Goal: Complete application form: Complete application form

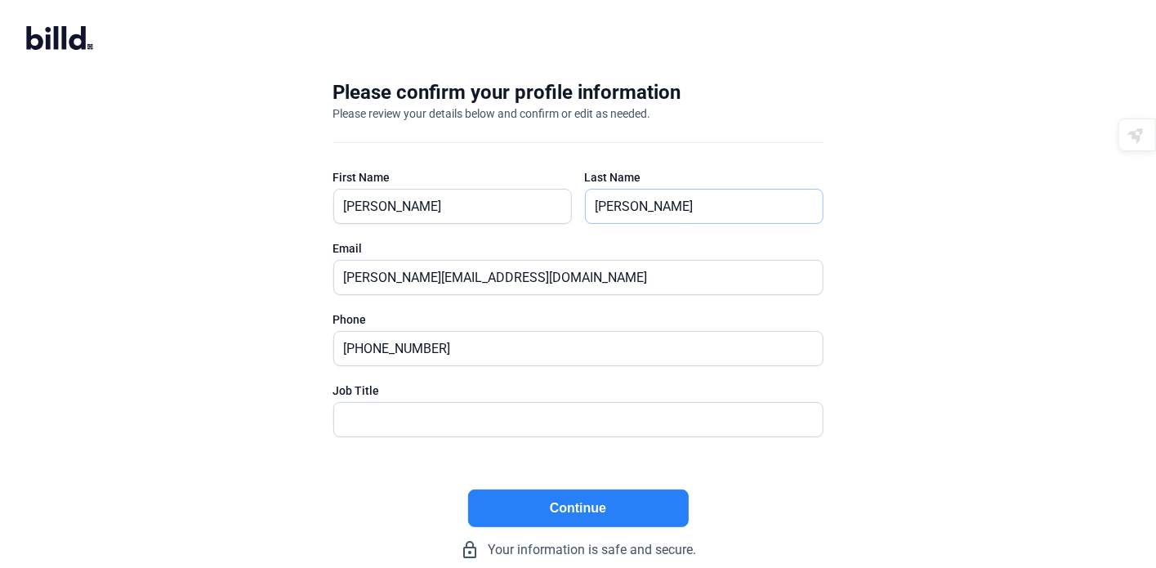
click at [672, 210] on input "[PERSON_NAME]" at bounding box center [704, 207] width 237 height 34
type input "[PERSON_NAME]"
click at [378, 418] on input "text" at bounding box center [569, 420] width 471 height 34
type input "President"
click at [550, 504] on button "Continue" at bounding box center [578, 509] width 221 height 38
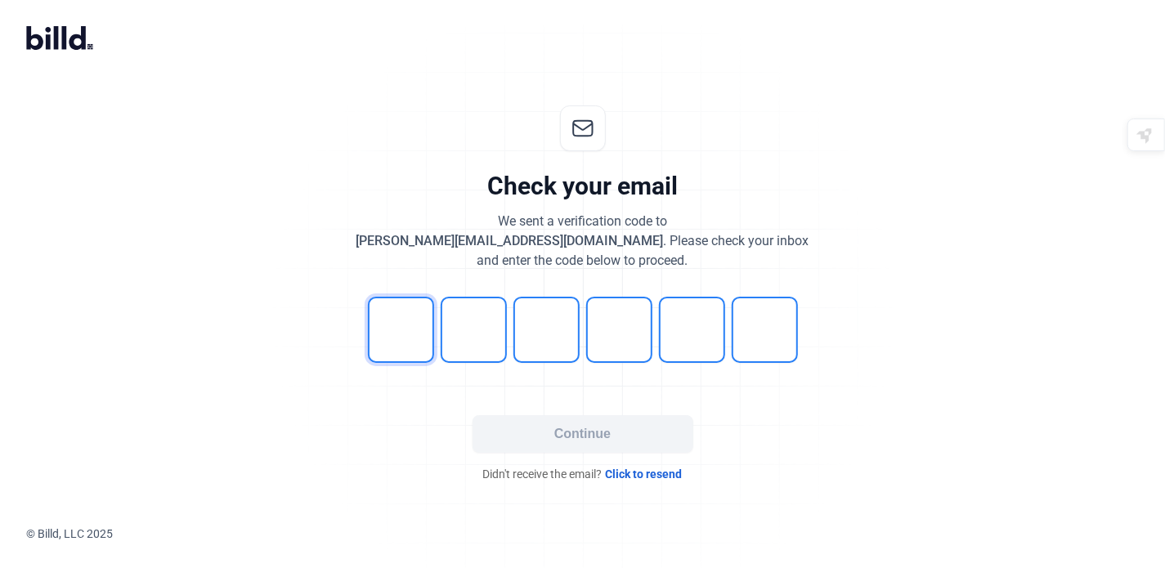
click at [393, 329] on input "tel" at bounding box center [401, 330] width 66 height 66
type input "1"
type input "7"
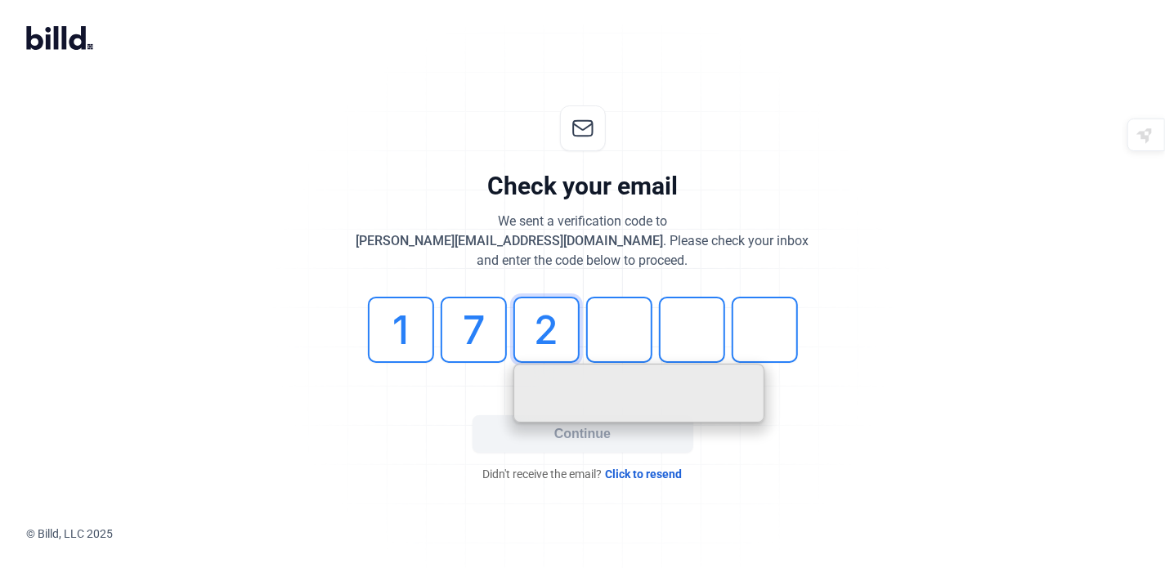
type input "2"
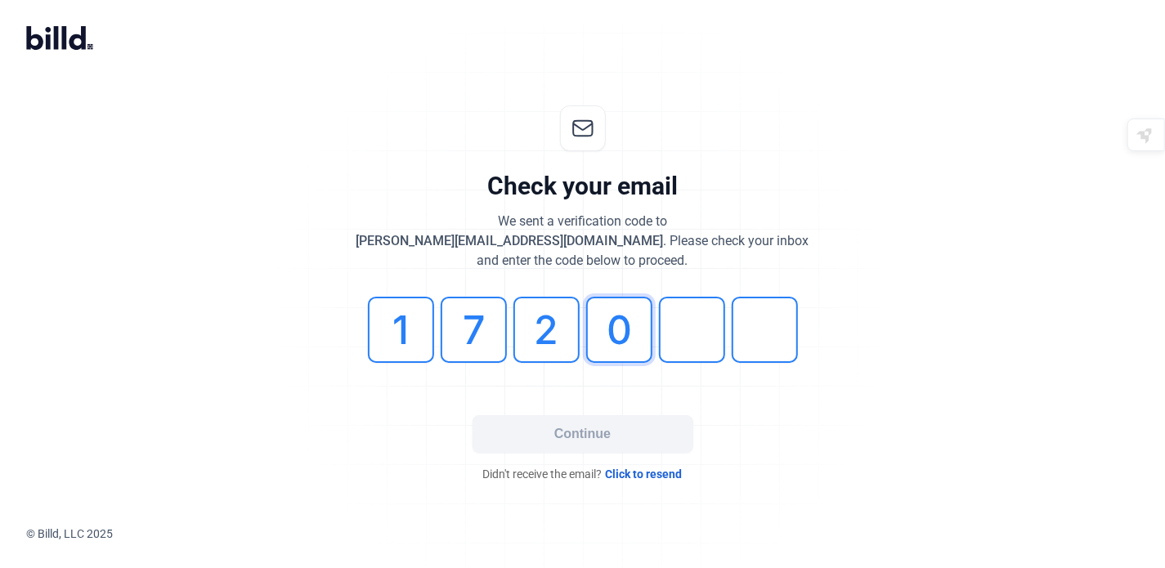
type input "0"
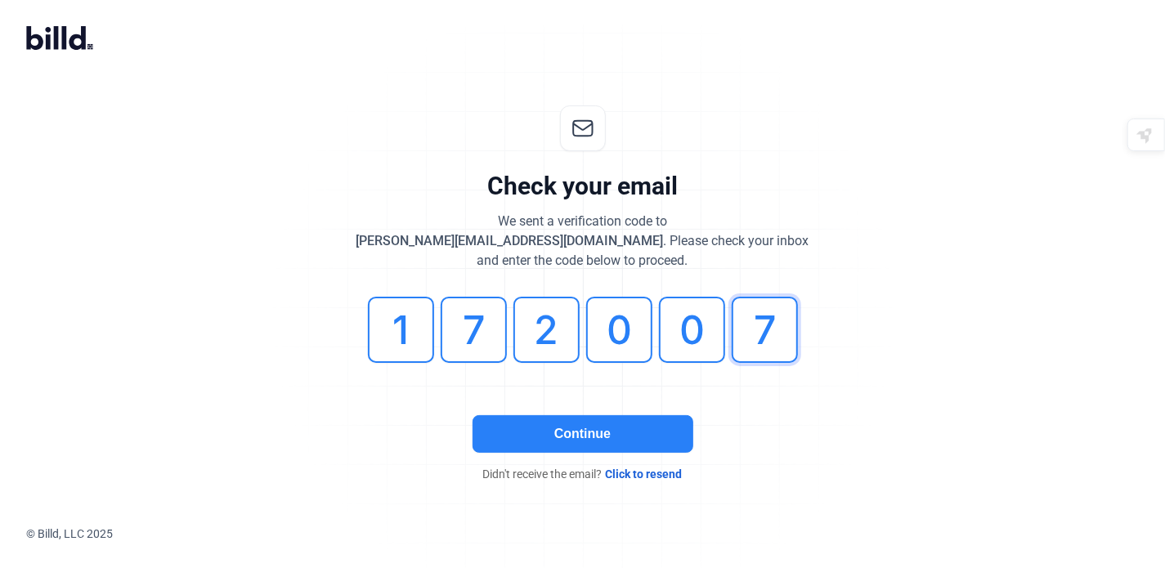
type input "7"
click at [607, 436] on button "Continue" at bounding box center [582, 434] width 221 height 38
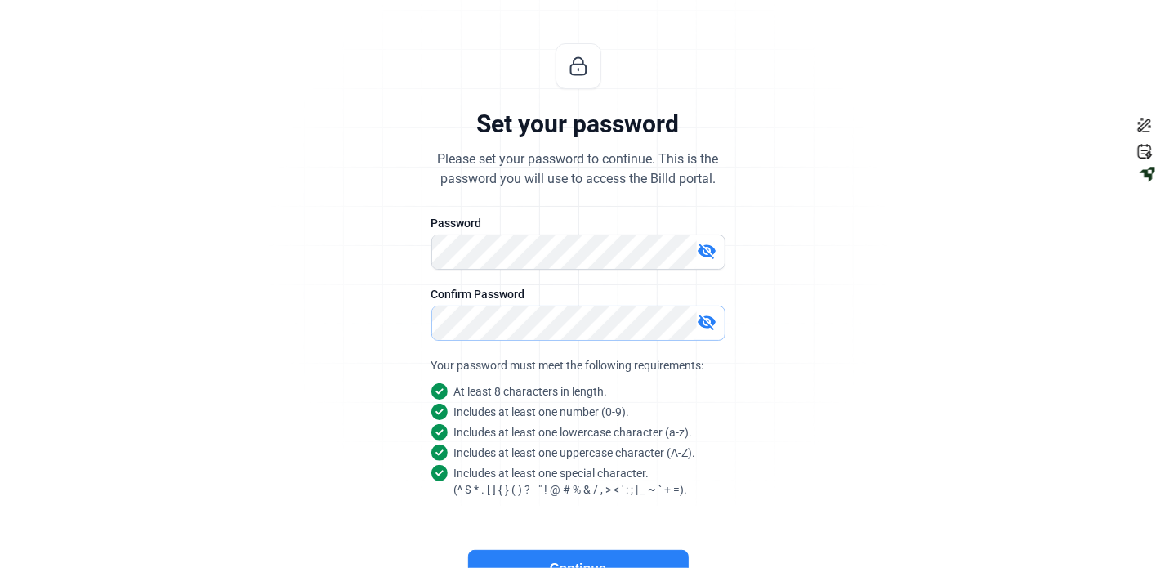
scroll to position [155, 0]
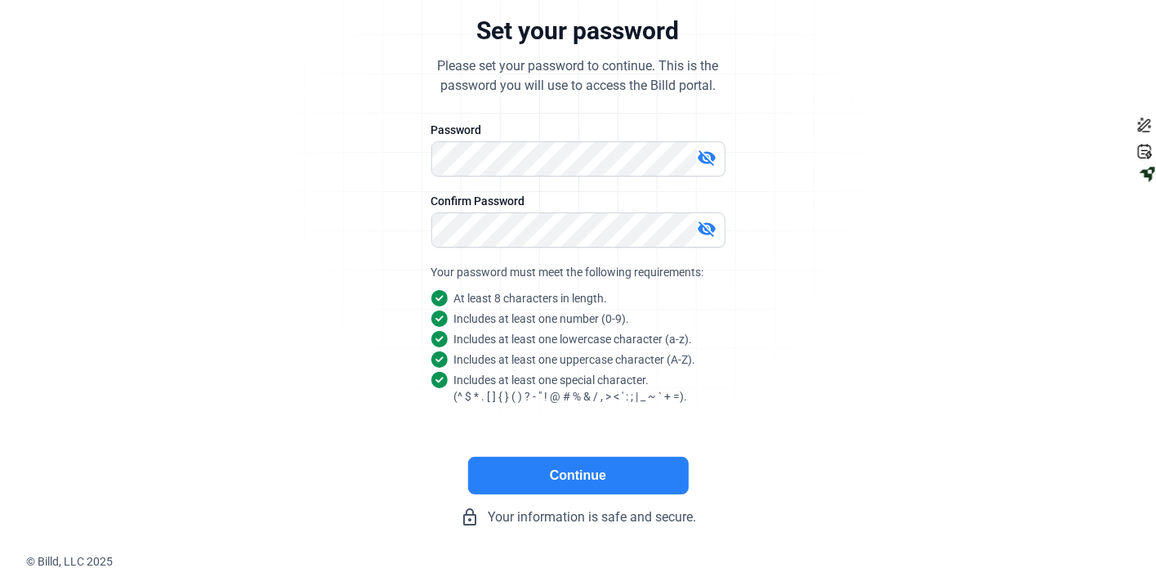
click at [566, 470] on button "Continue" at bounding box center [578, 476] width 221 height 38
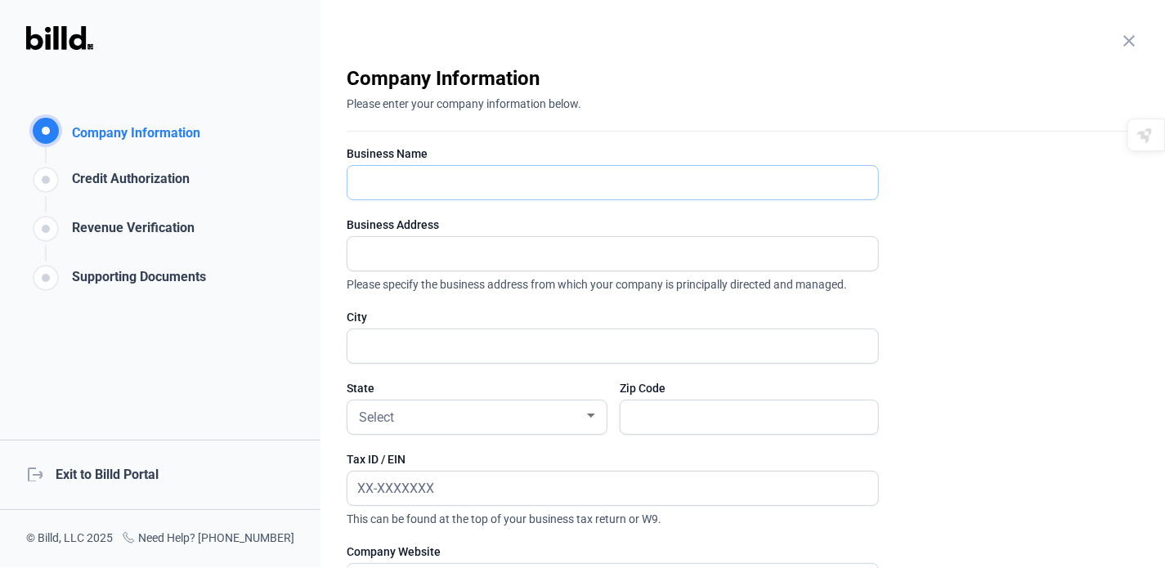
click at [404, 186] on input "text" at bounding box center [603, 183] width 512 height 34
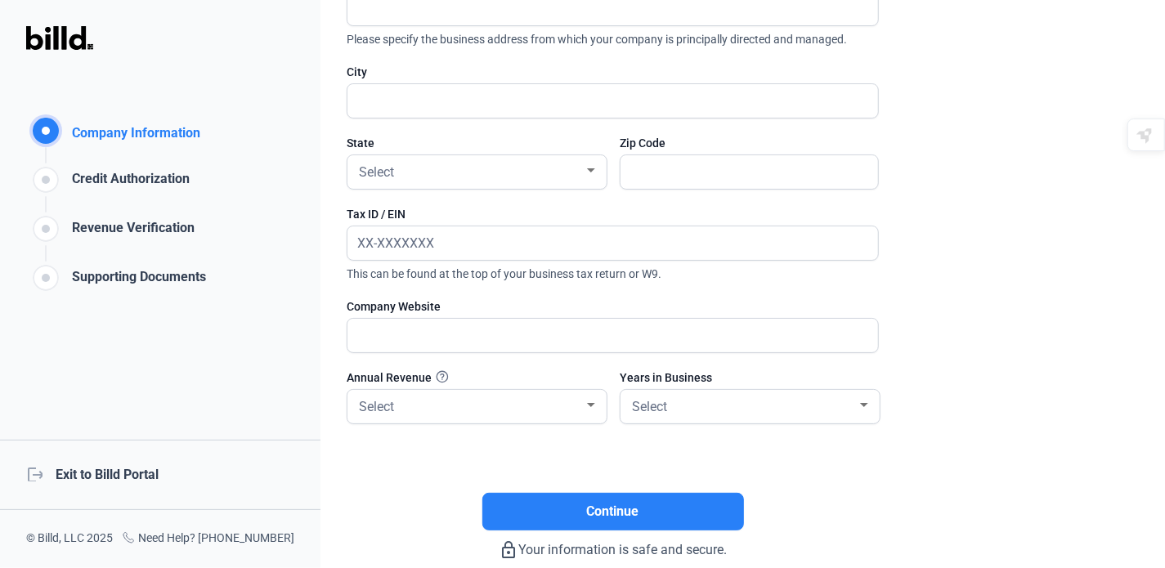
scroll to position [322, 0]
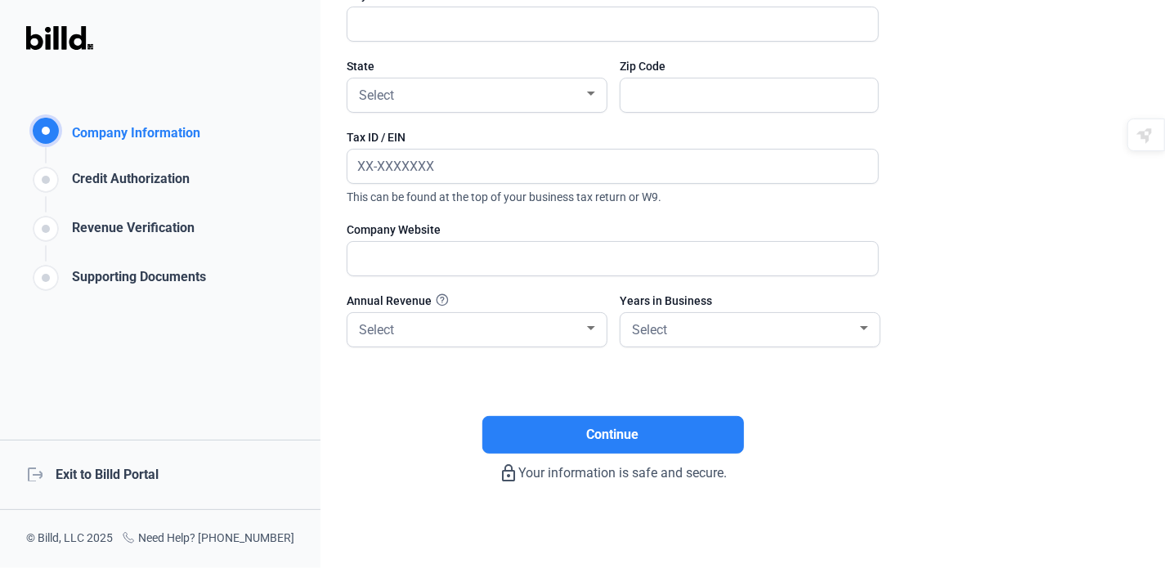
click at [116, 184] on div "Credit Authorization" at bounding box center [127, 182] width 124 height 27
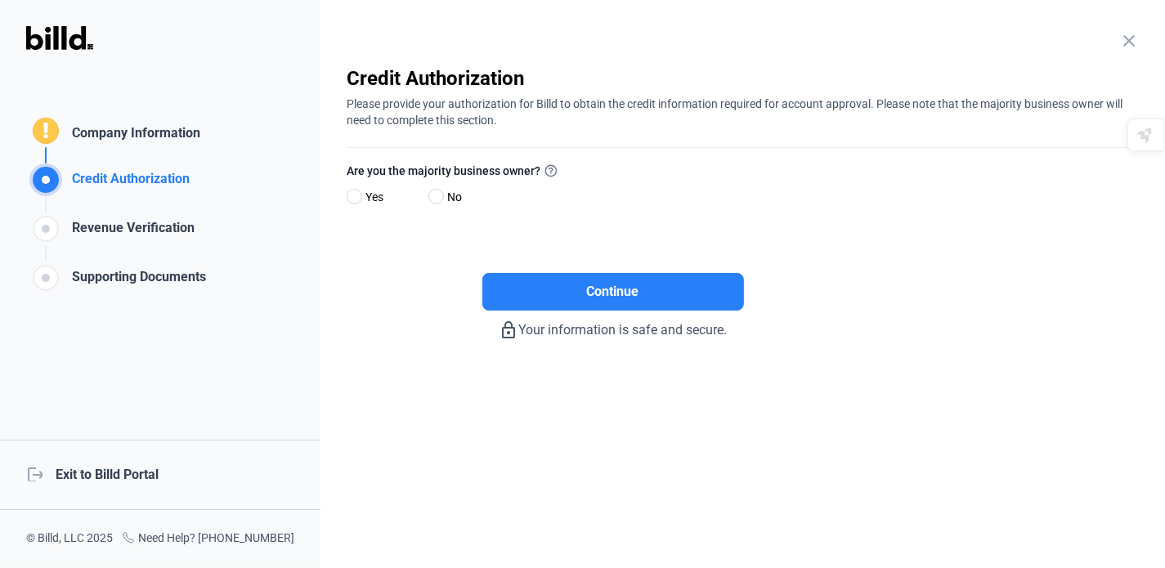
click at [142, 225] on div "Revenue Verification" at bounding box center [129, 231] width 129 height 27
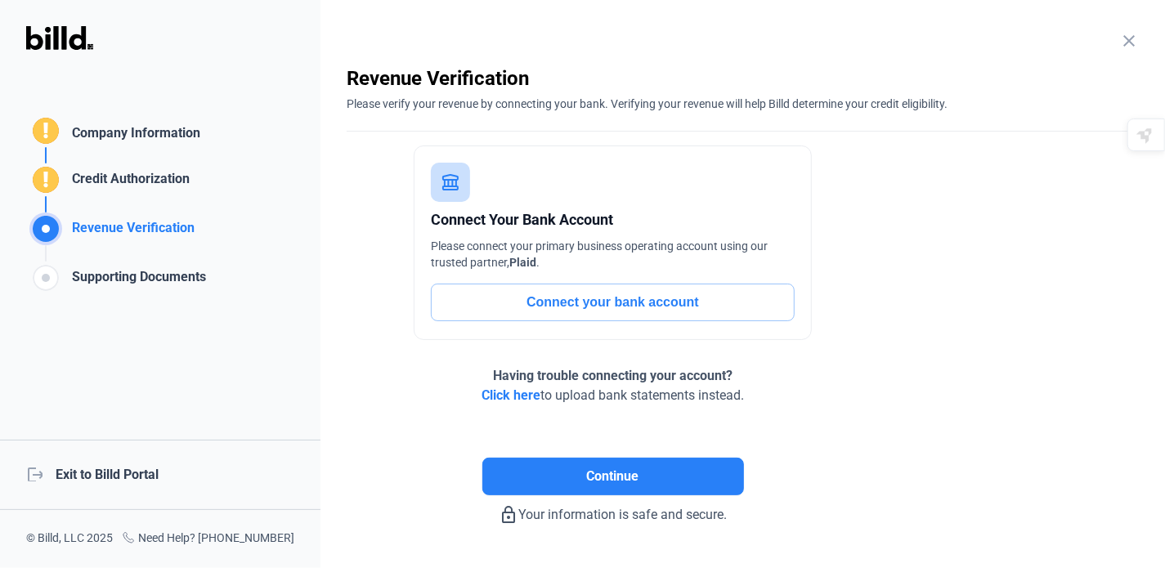
click at [150, 284] on div "Supporting Documents" at bounding box center [135, 280] width 141 height 27
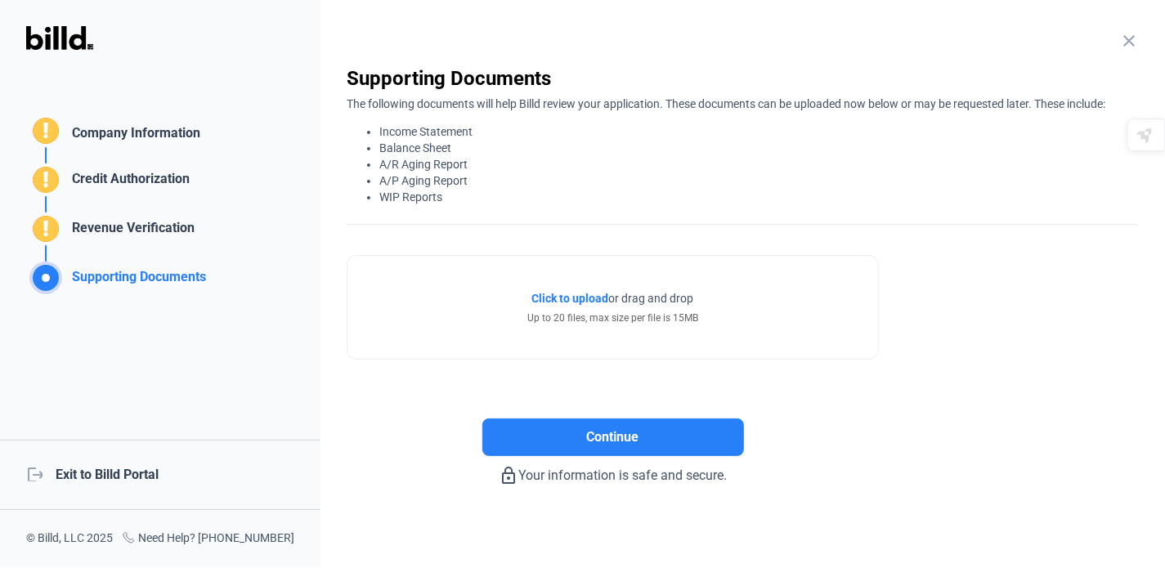
click at [129, 132] on div "Company Information" at bounding box center [132, 135] width 135 height 24
